Goal: Download file/media

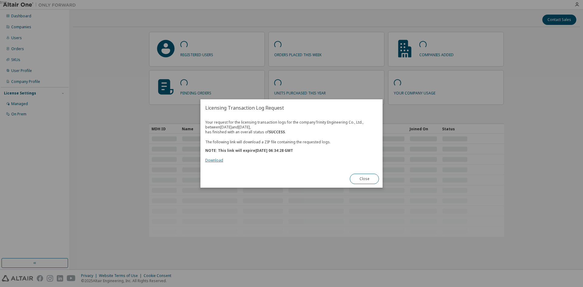
click at [220, 159] on link "Download" at bounding box center [214, 160] width 18 height 5
drag, startPoint x: 360, startPoint y: 179, endPoint x: 368, endPoint y: 169, distance: 11.9
click at [360, 179] on button "Close" at bounding box center [364, 179] width 29 height 10
